Goal: Transaction & Acquisition: Purchase product/service

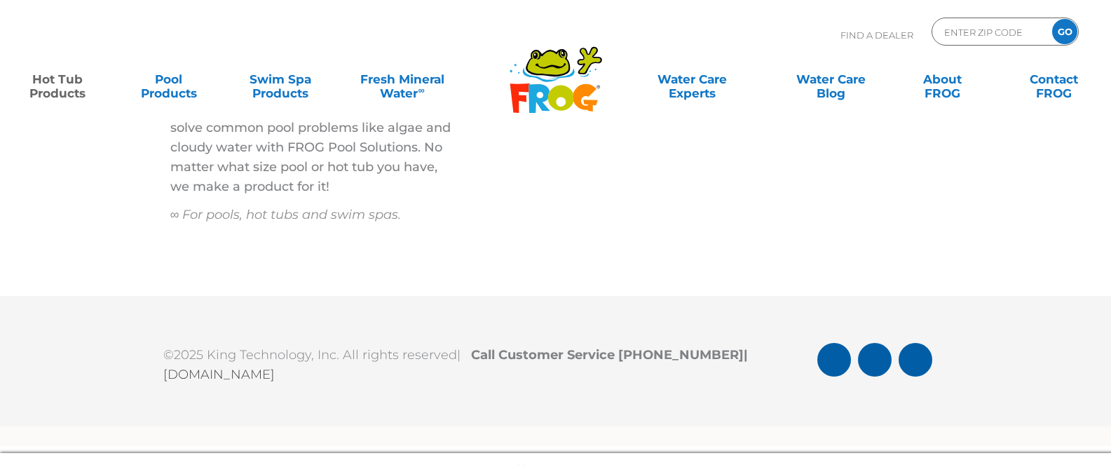
scroll to position [4877, 0]
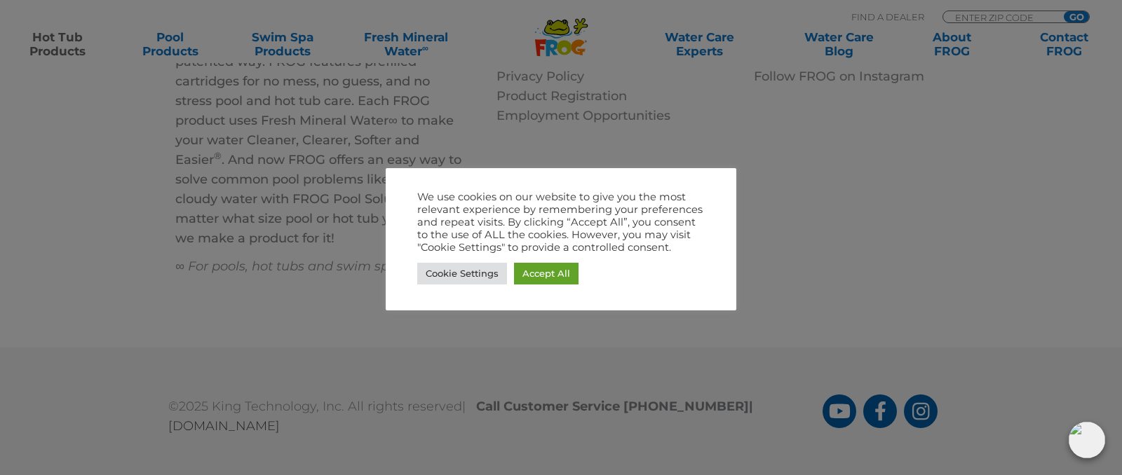
click at [248, 290] on div at bounding box center [561, 237] width 1122 height 475
click at [439, 277] on link "Cookie Settings" at bounding box center [462, 274] width 90 height 22
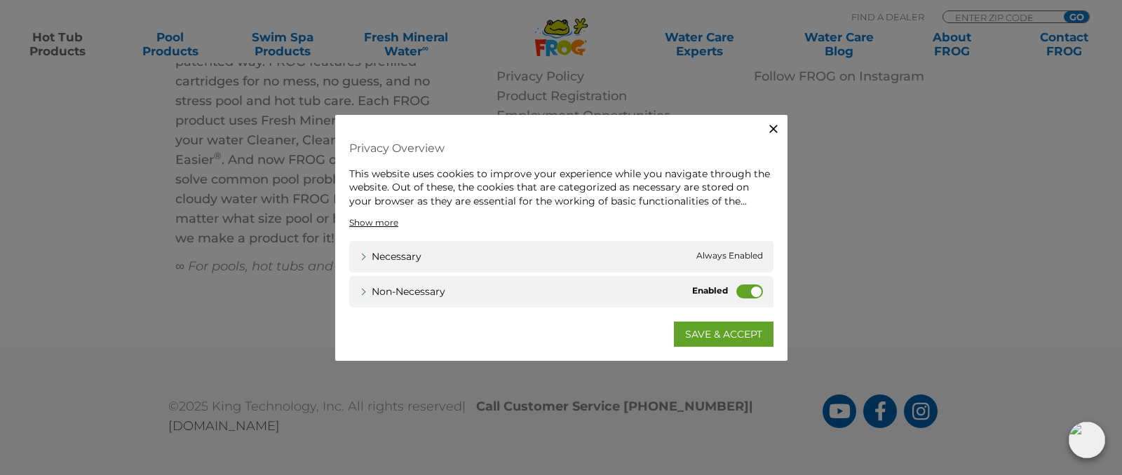
click at [760, 293] on label "Non-necessary" at bounding box center [749, 292] width 27 height 14
click at [0, 0] on input "Non-necessary" at bounding box center [0, 0] width 0 height 0
click at [712, 336] on link "SAVE & ACCEPT" at bounding box center [724, 334] width 100 height 25
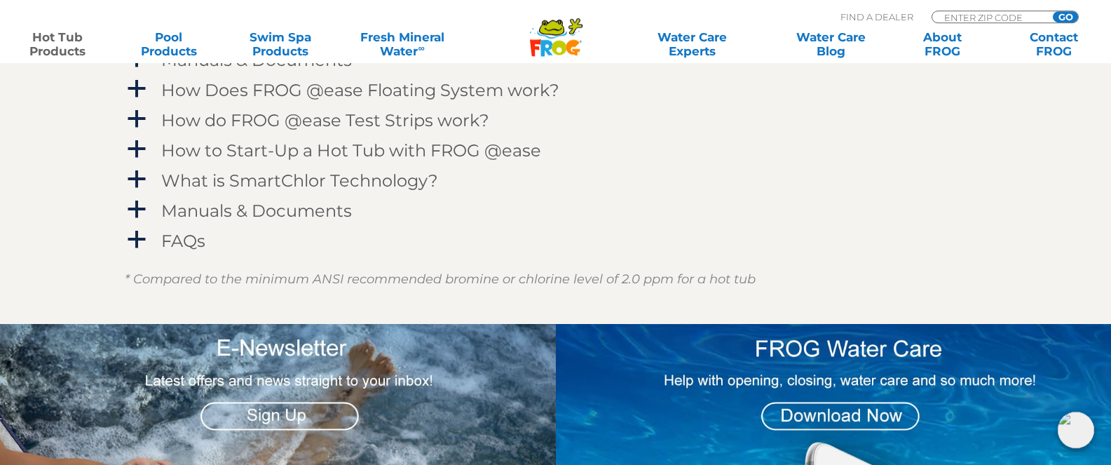
scroll to position [431, 0]
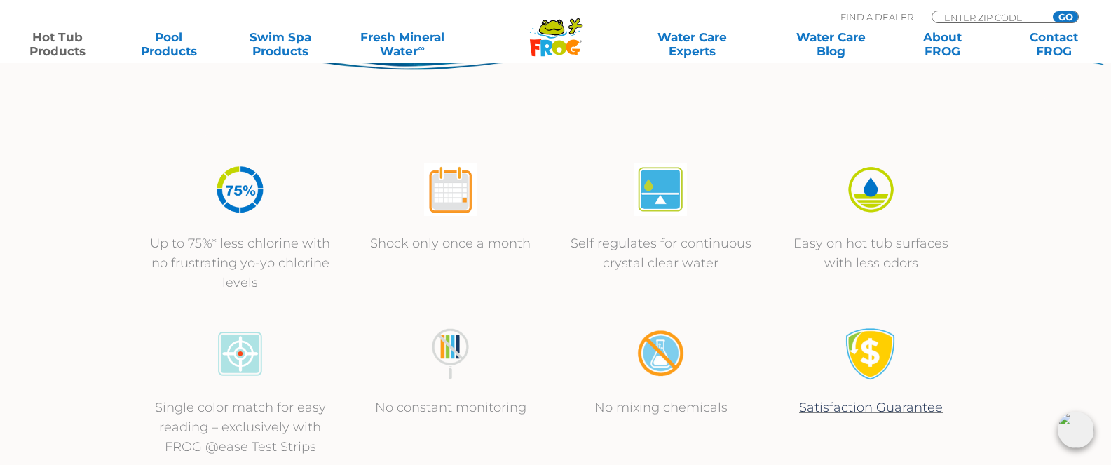
click at [564, 34] on icon ".st130{clip-path:url(#SVGID_2_);fill-rule:evenodd;clip-rule:evenodd;fill:#C3CC0…" at bounding box center [556, 37] width 54 height 39
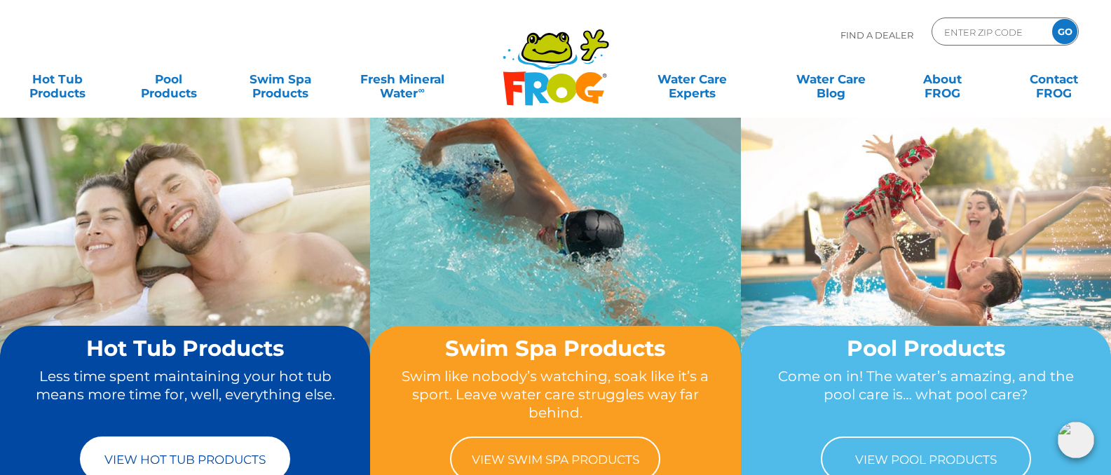
click at [185, 454] on link "View Hot Tub Products" at bounding box center [185, 459] width 210 height 45
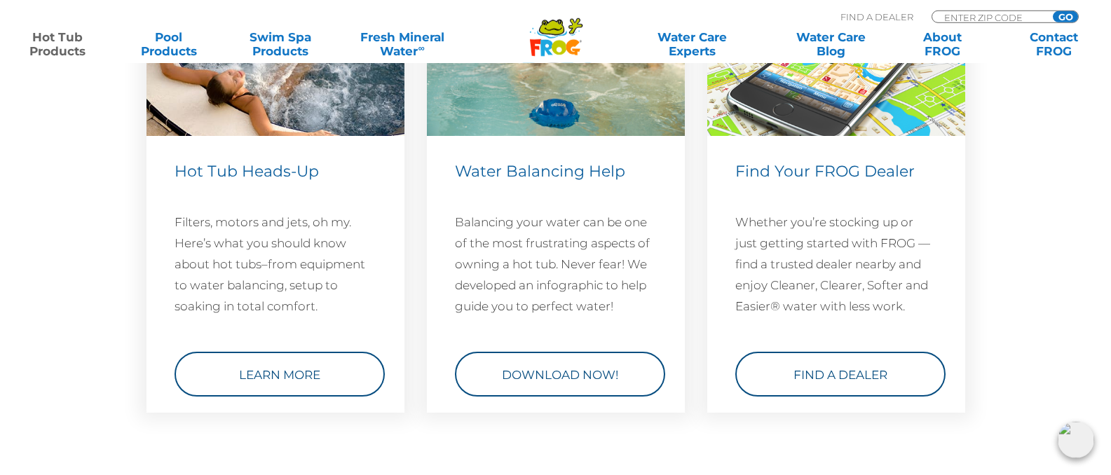
scroll to position [4628, 0]
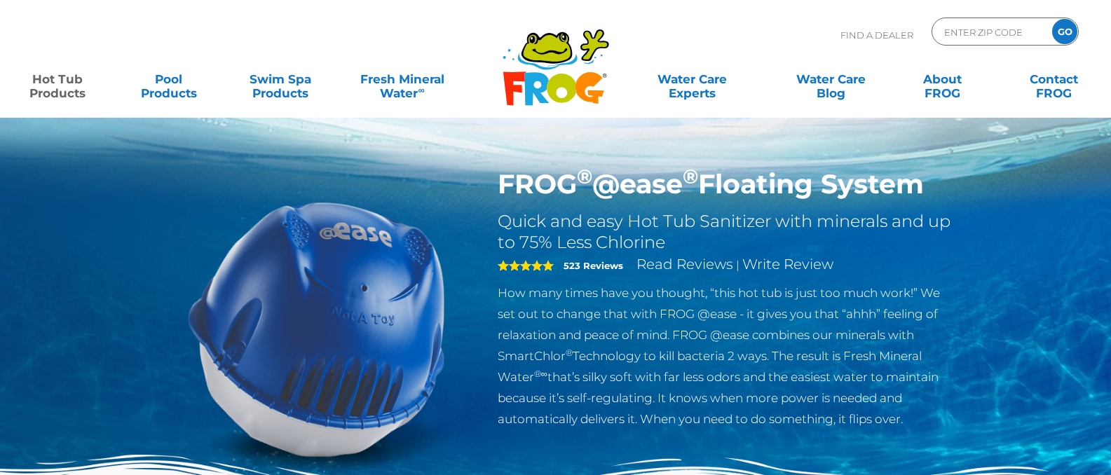
scroll to position [431, 0]
